Goal: Task Accomplishment & Management: Manage account settings

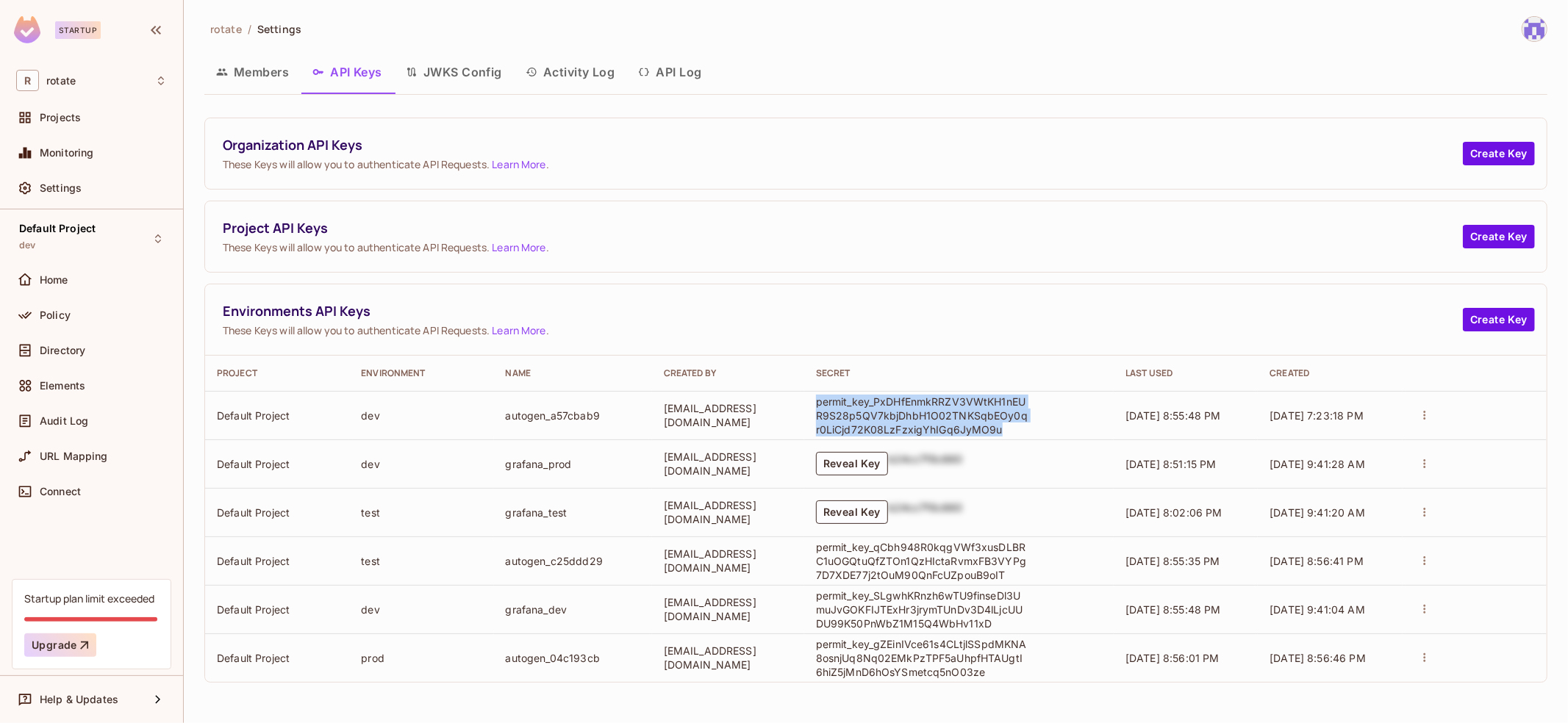
click at [979, 424] on p "permit_key_PxDHfEnmkRRZV3VWtKH1nEUR9S28p5QV7kbjDhbH1O02TNKSqbEOy0qr0LiCjd72K08L…" at bounding box center [923, 416] width 214 height 42
drag, startPoint x: 1031, startPoint y: 427, endPoint x: 838, endPoint y: 400, distance: 194.9
click at [837, 400] on p "permit_key_PxDHfEnmkRRZV3VWtKH1nEUR9S28p5QV7kbjDhbH1O02TNKSqbEOy0qr0LiCjd72K08L…" at bounding box center [923, 416] width 214 height 42
copy p "permit_key_PxDHfEnmkRRZV3VWtKH1nEUR9S28p5QV7kbjDhbH1O02TNKSqbEOy0qr0LiCjd72K08L…"
click at [961, 400] on p "permit_key_PxDHfEnmkRRZV3VWtKH1nEUR9S28p5QV7kbjDhbH1O02TNKSqbEOy0qr0LiCjd72K08L…" at bounding box center [923, 416] width 214 height 42
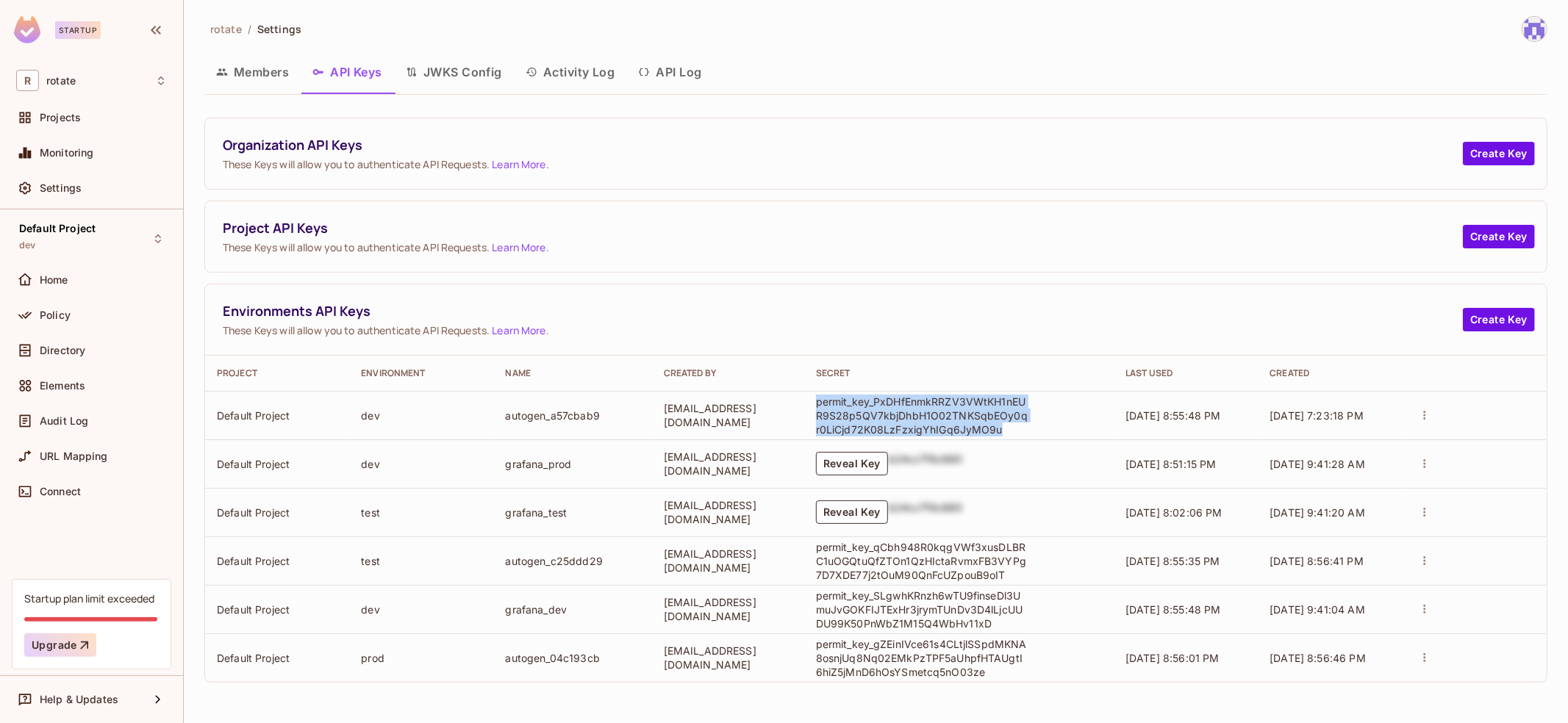
drag, startPoint x: 1028, startPoint y: 427, endPoint x: 834, endPoint y: 400, distance: 195.9
click at [834, 400] on td "permit_key_PxDHfEnmkRRZV3VWtKH1nEUR9S28p5QV7kbjDhbH1O02TNKSqbEOy0qr0LiCjd72K08L…" at bounding box center [959, 415] width 310 height 49
copy p "permit_key_PxDHfEnmkRRZV3VWtKH1nEUR9S28p5QV7kbjDhbH1O02TNKSqbEOy0qr0LiCjd72K08L…"
click at [963, 421] on p "permit_key_PxDHfEnmkRRZV3VWtKH1nEUR9S28p5QV7kbjDhbH1O02TNKSqbEOy0qr0LiCjd72K08L…" at bounding box center [923, 416] width 214 height 42
drag, startPoint x: 1047, startPoint y: 425, endPoint x: 837, endPoint y: 403, distance: 211.1
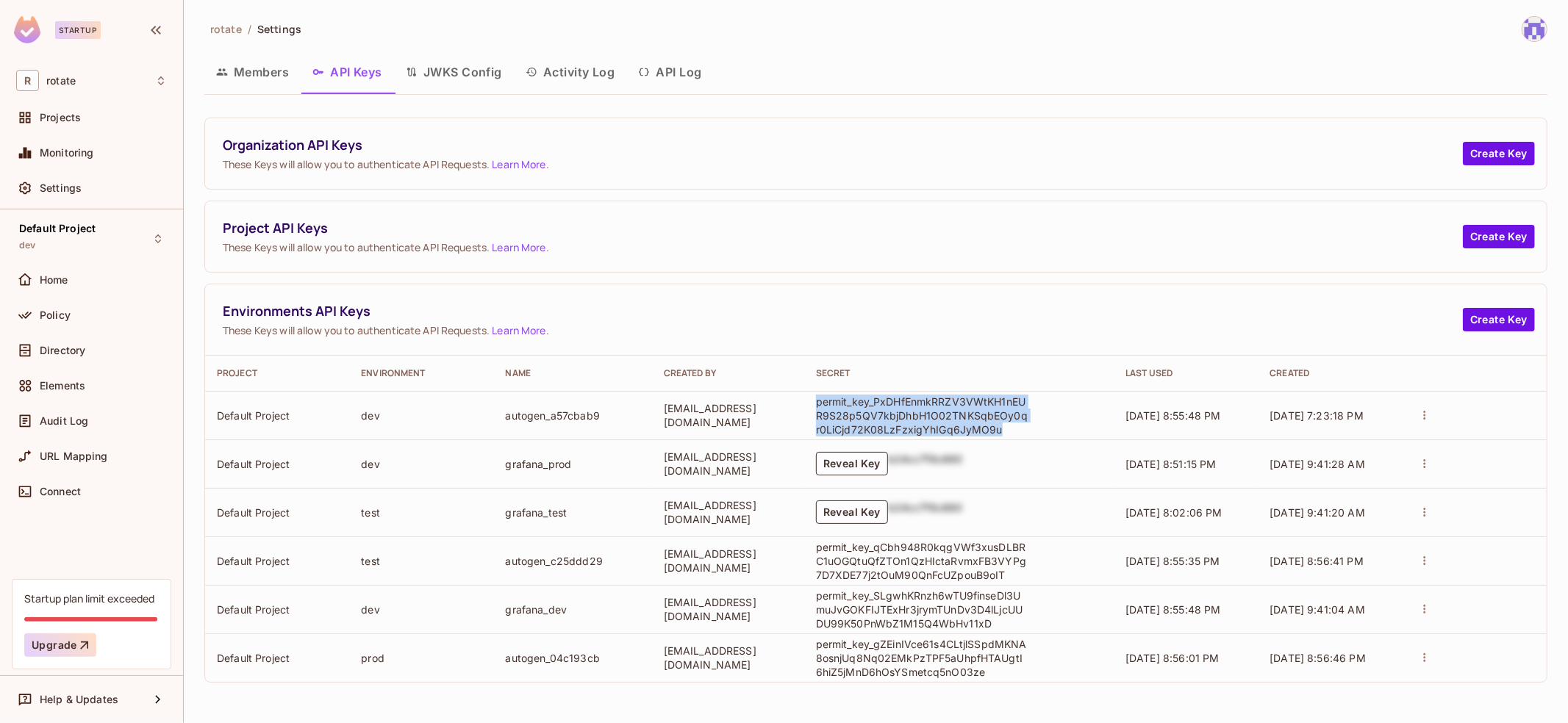
click at [837, 403] on p "permit_key_PxDHfEnmkRRZV3VWtKH1nEUR9S28p5QV7kbjDhbH1O02TNKSqbEOy0qr0LiCjd72K08L…" at bounding box center [923, 416] width 214 height 42
copy p "permit_key_PxDHfEnmkRRZV3VWtKH1nEUR9S28p5QV7kbjDhbH1O02TNKSqbEOy0qr0LiCjd72K08L…"
